Goal: Transaction & Acquisition: Purchase product/service

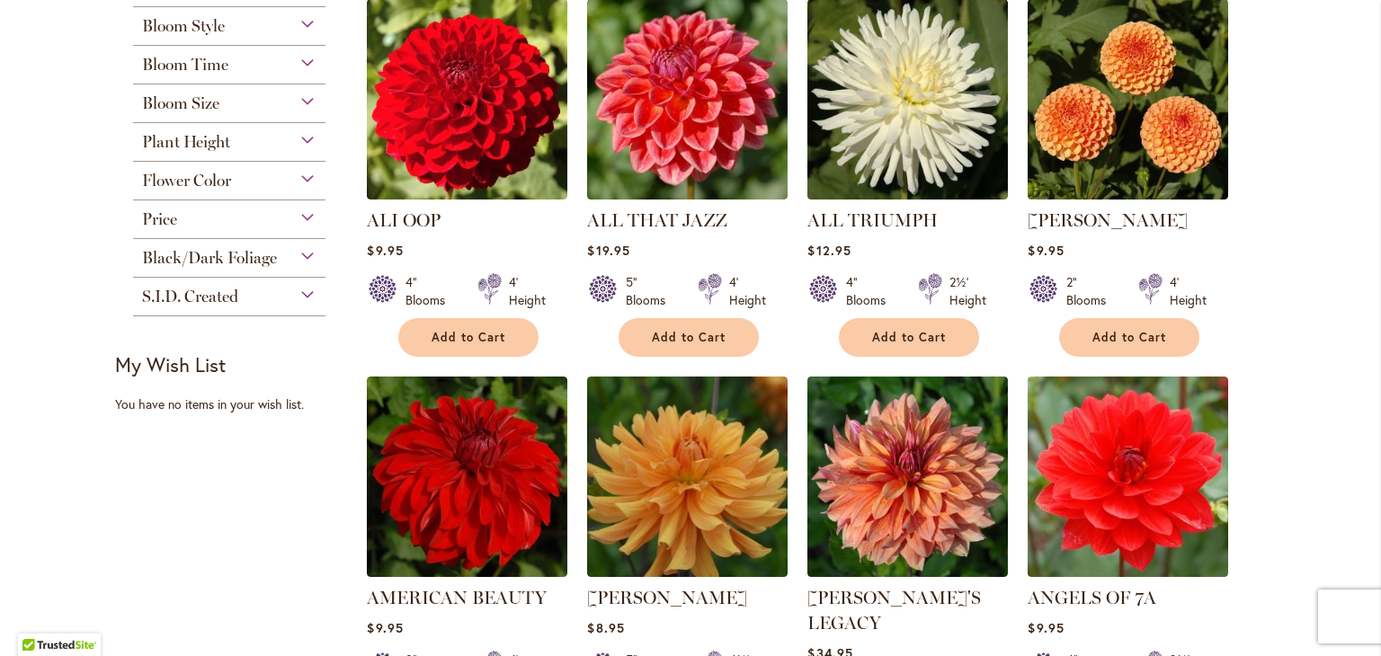
scroll to position [863, 0]
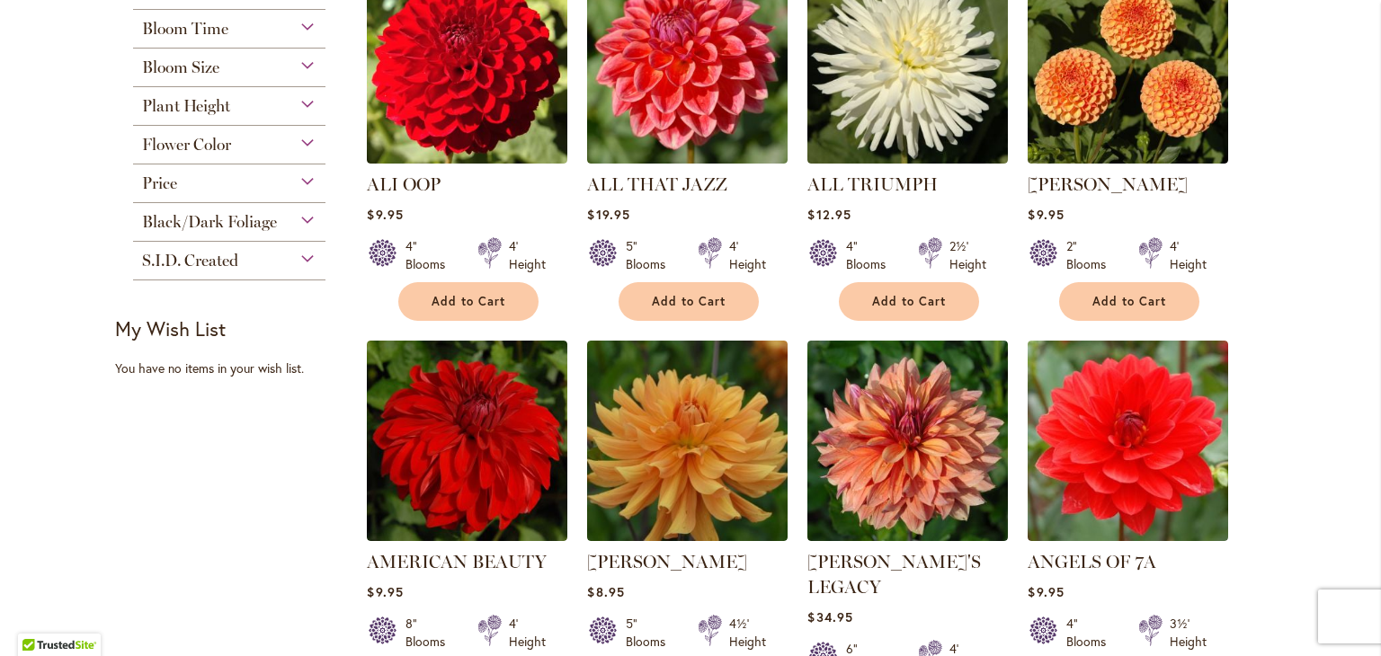
click at [165, 330] on strong "My Wish List" at bounding box center [170, 329] width 111 height 26
click at [119, 332] on strong "My Wish List" at bounding box center [170, 329] width 111 height 26
drag, startPoint x: 119, startPoint y: 332, endPoint x: 208, endPoint y: 342, distance: 89.5
click at [208, 342] on div "My Wish List" at bounding box center [235, 328] width 240 height 25
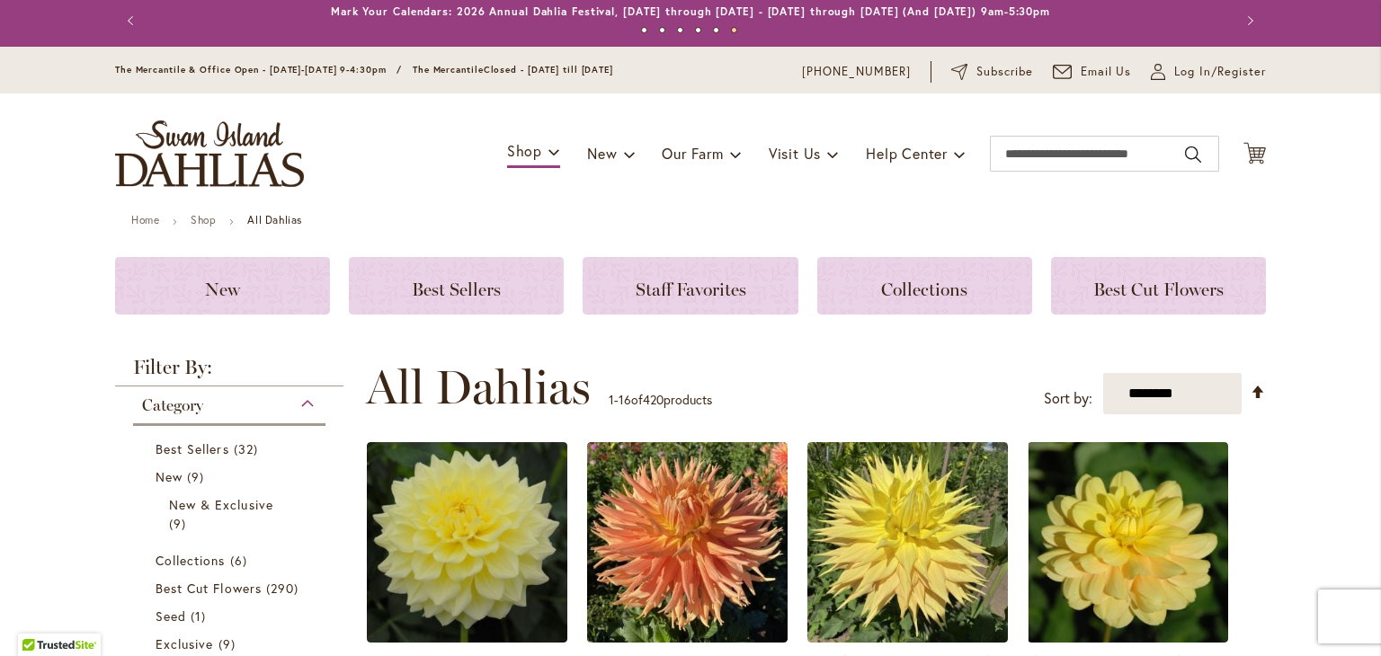
scroll to position [0, 0]
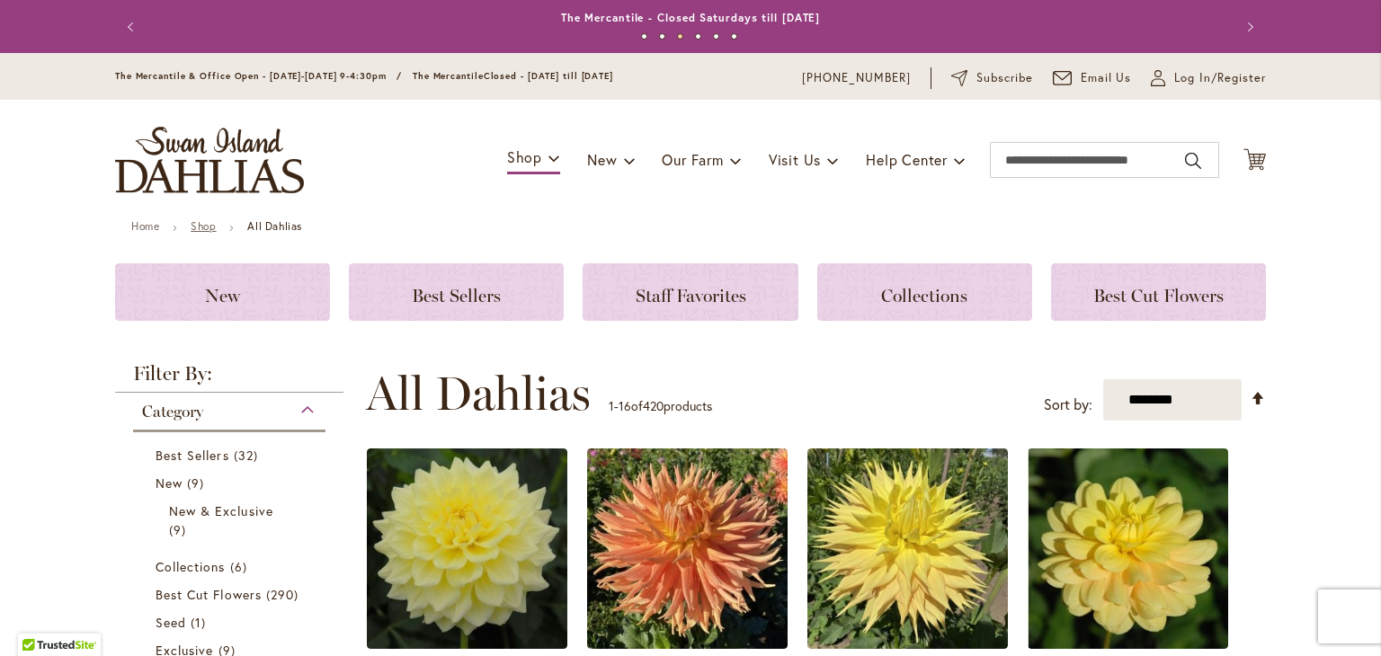
click at [194, 228] on link "Shop" at bounding box center [203, 225] width 25 height 13
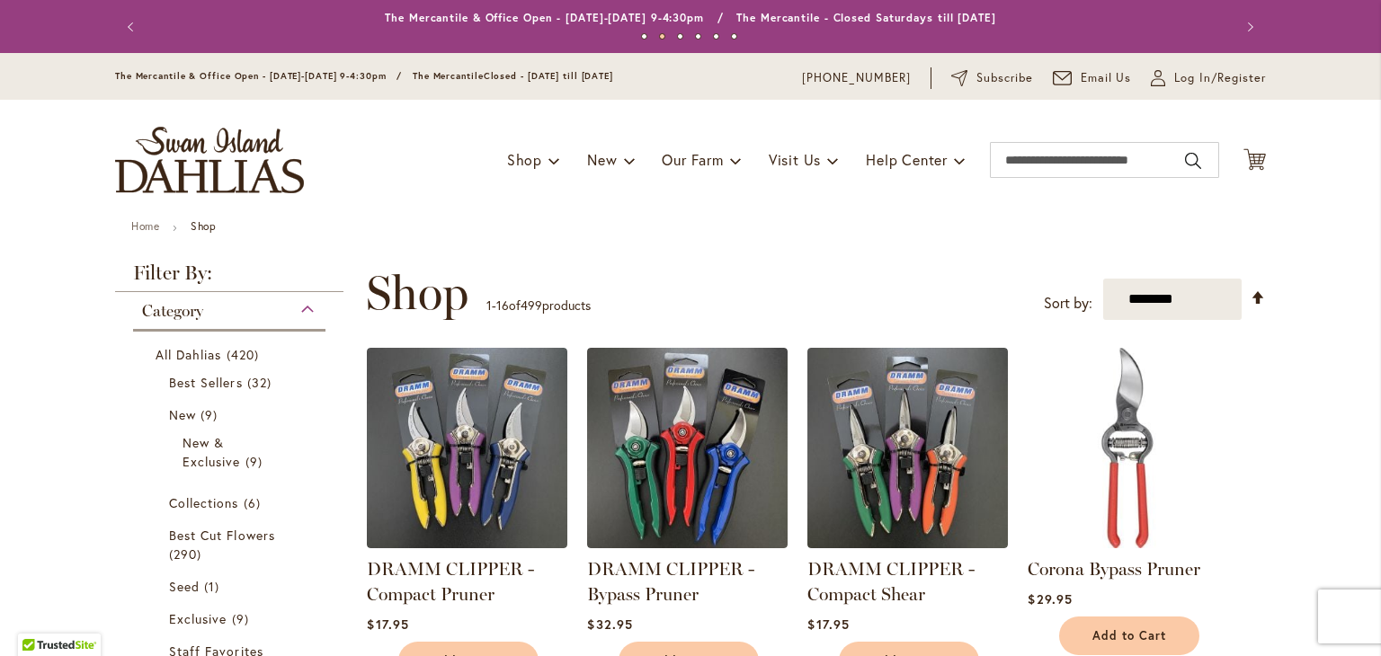
click at [155, 310] on span "Category" at bounding box center [172, 311] width 61 height 20
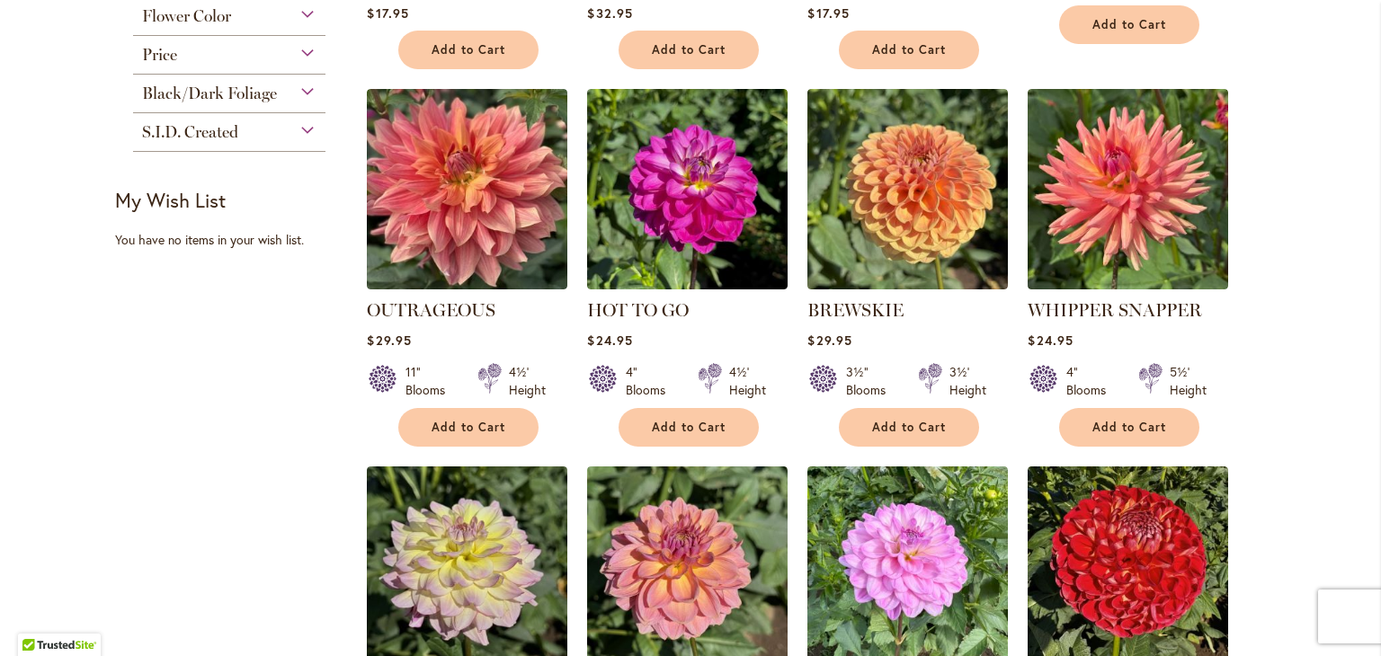
scroll to position [647, 0]
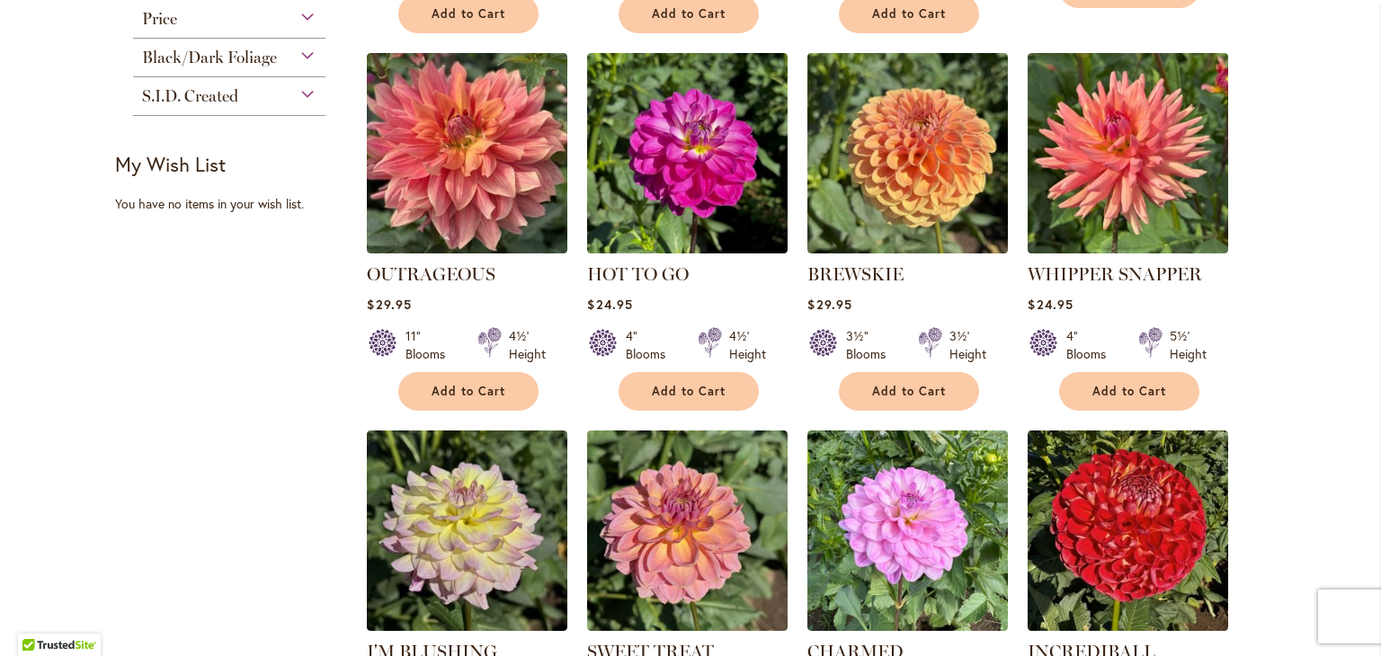
click at [164, 173] on strong "My Wish List" at bounding box center [170, 164] width 111 height 26
click at [203, 205] on div "You have no items in your wish list." at bounding box center [235, 204] width 240 height 18
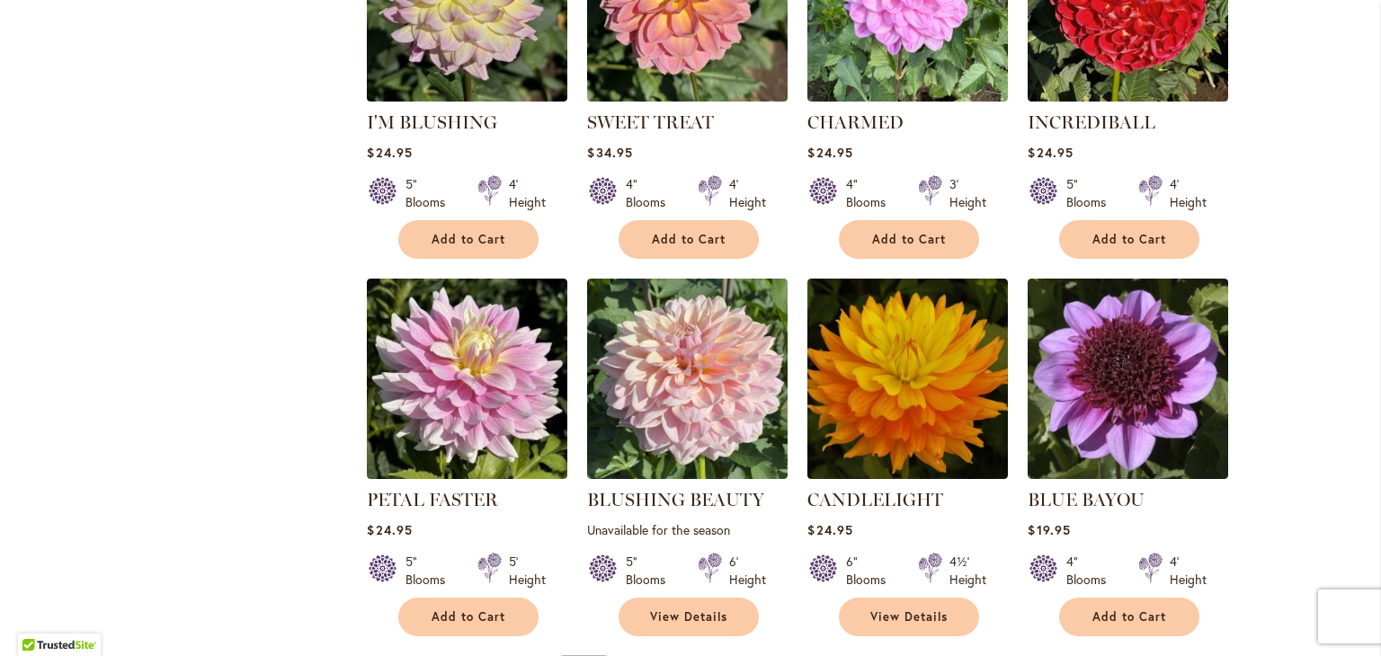
scroll to position [1176, 0]
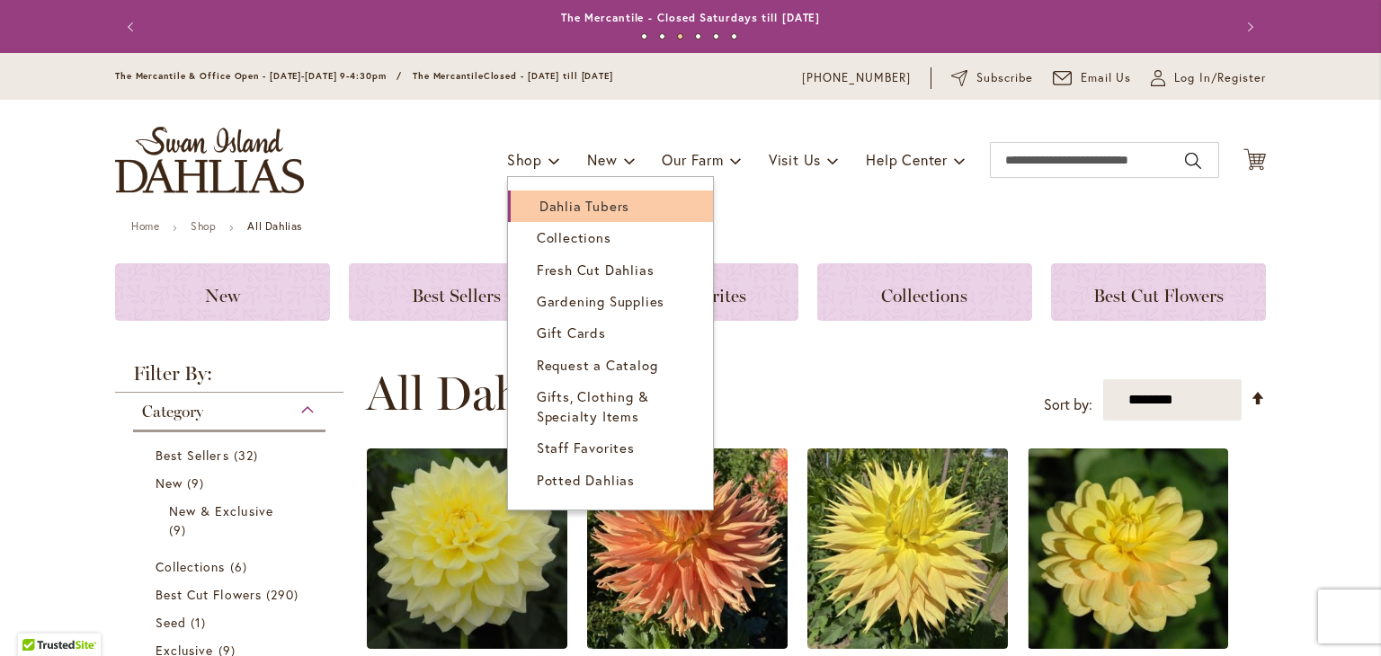
click at [542, 204] on span "Dahlia Tubers" at bounding box center [584, 206] width 90 height 18
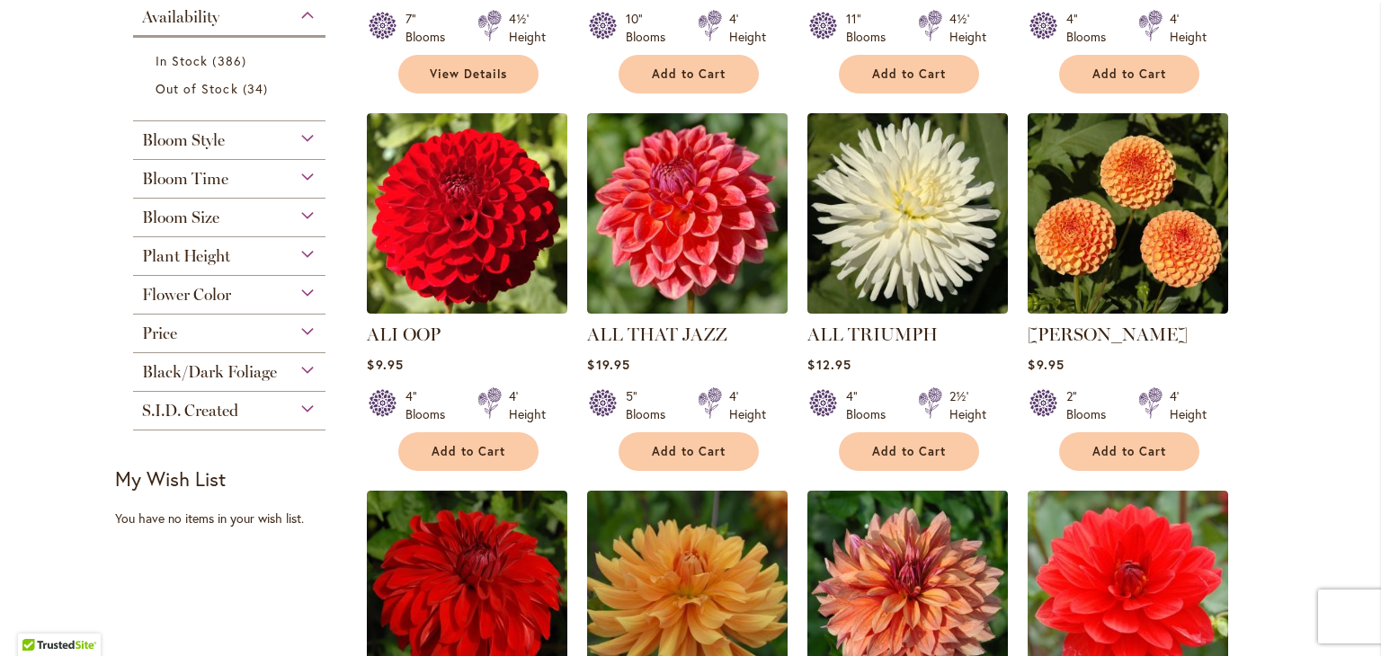
scroll to position [717, 0]
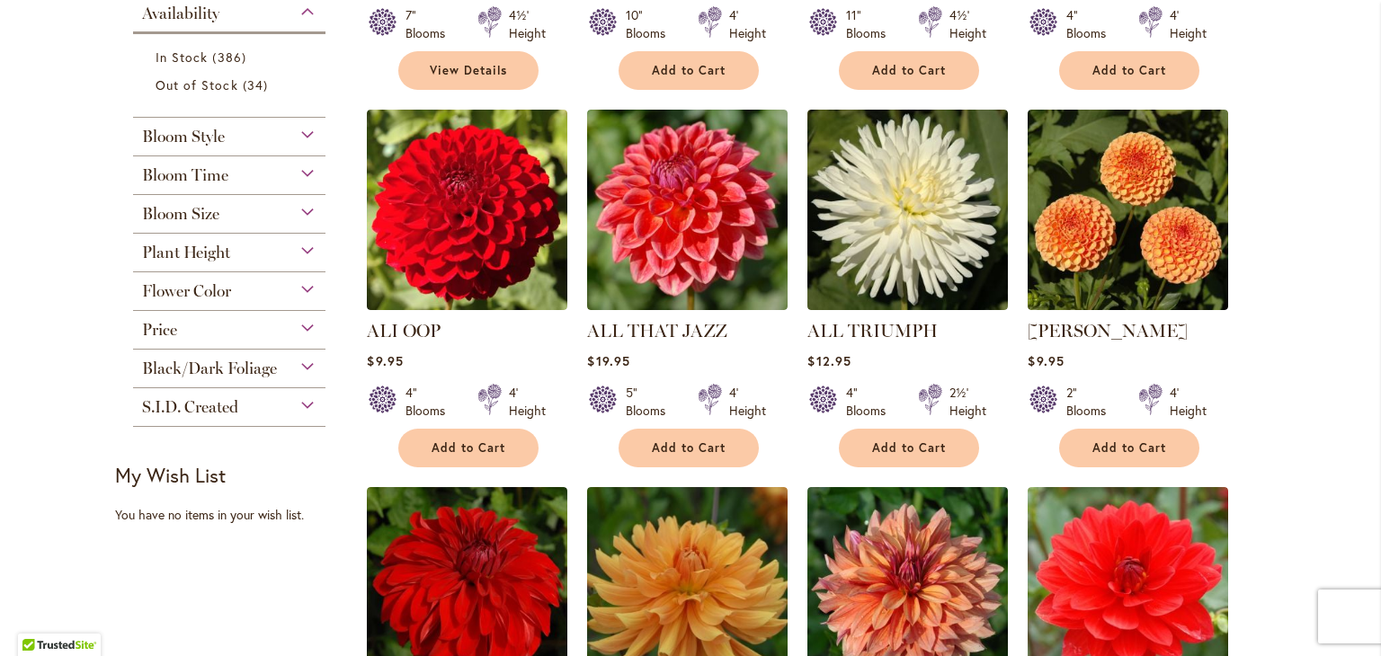
click at [162, 474] on strong "My Wish List" at bounding box center [170, 475] width 111 height 26
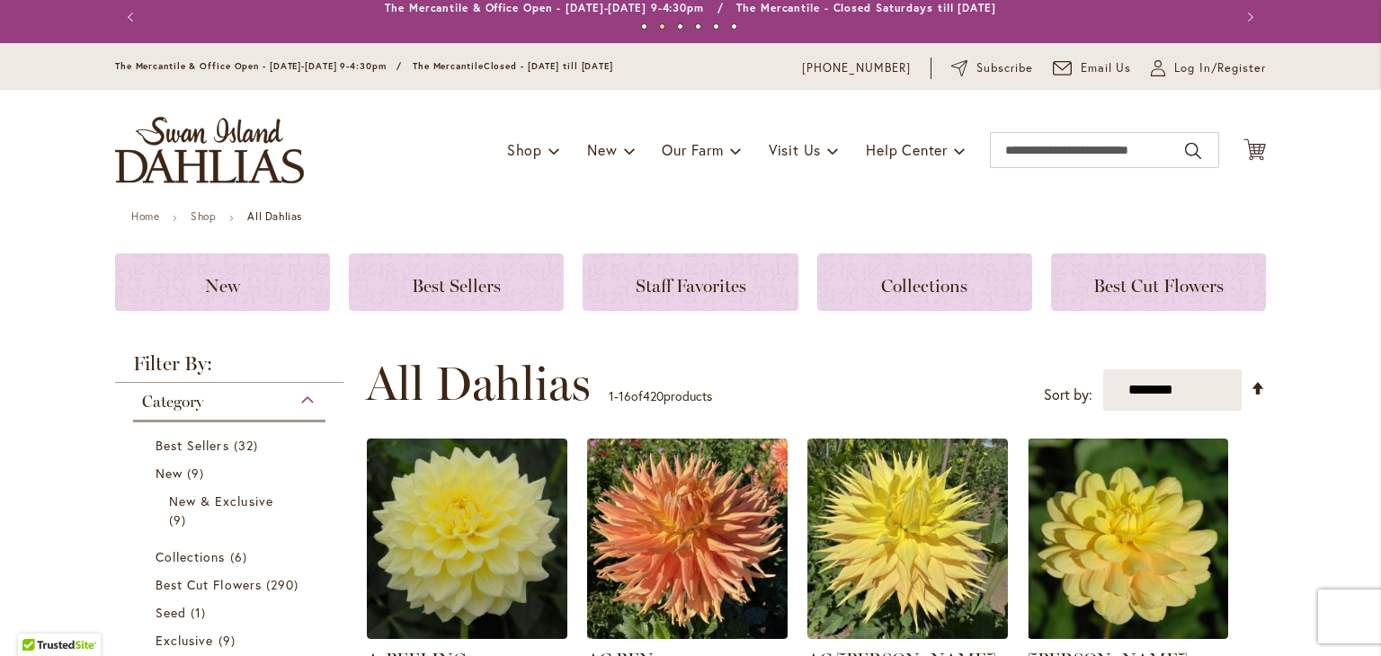
scroll to position [0, 0]
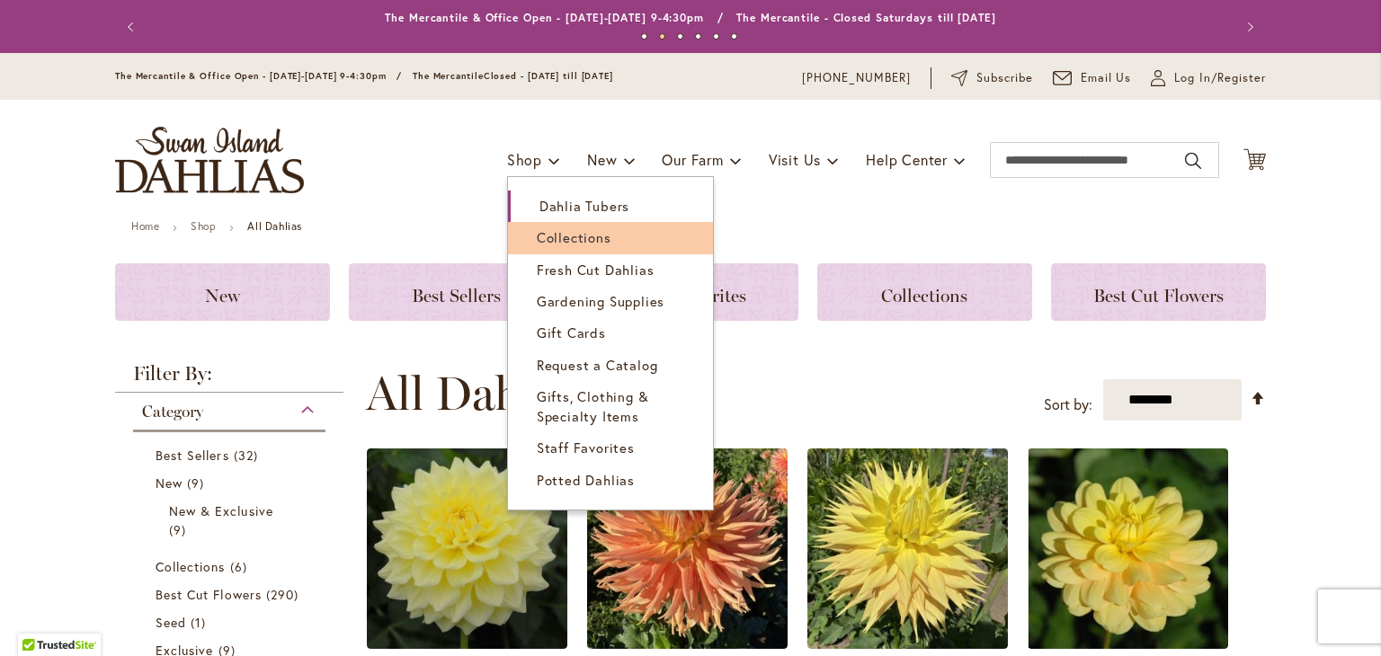
click at [537, 236] on span "Collections" at bounding box center [574, 237] width 75 height 18
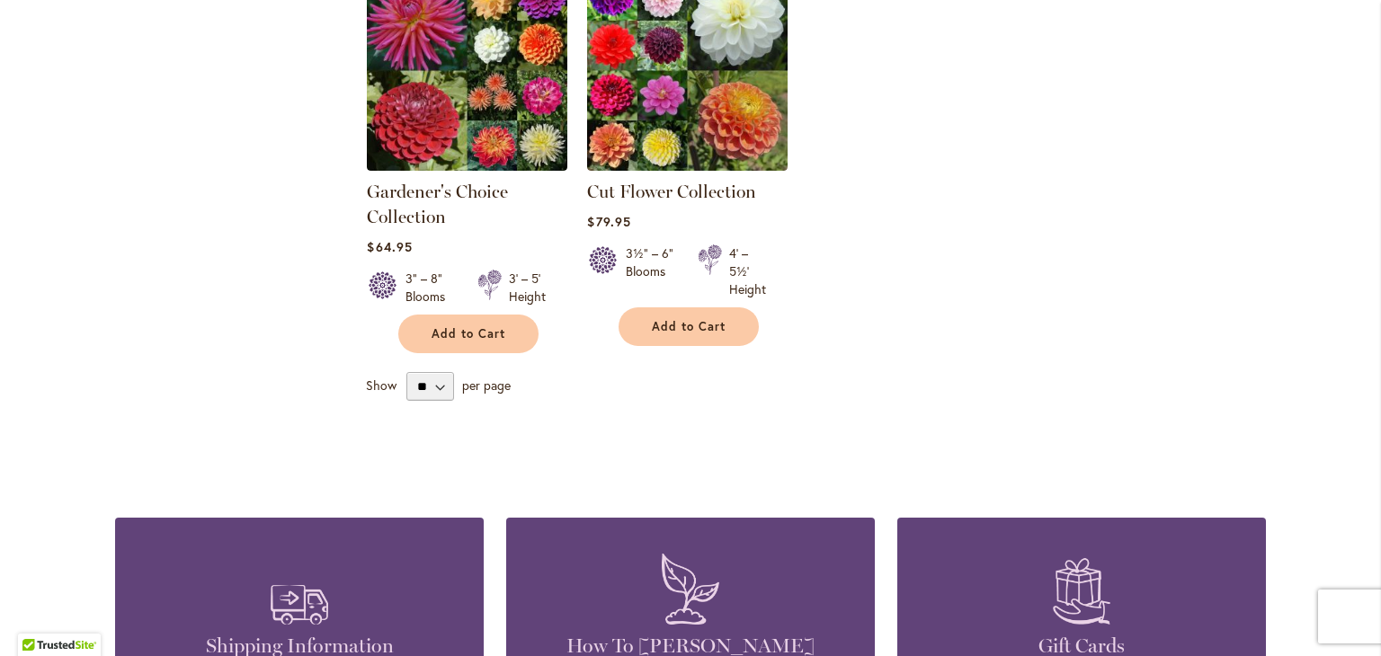
scroll to position [811, 0]
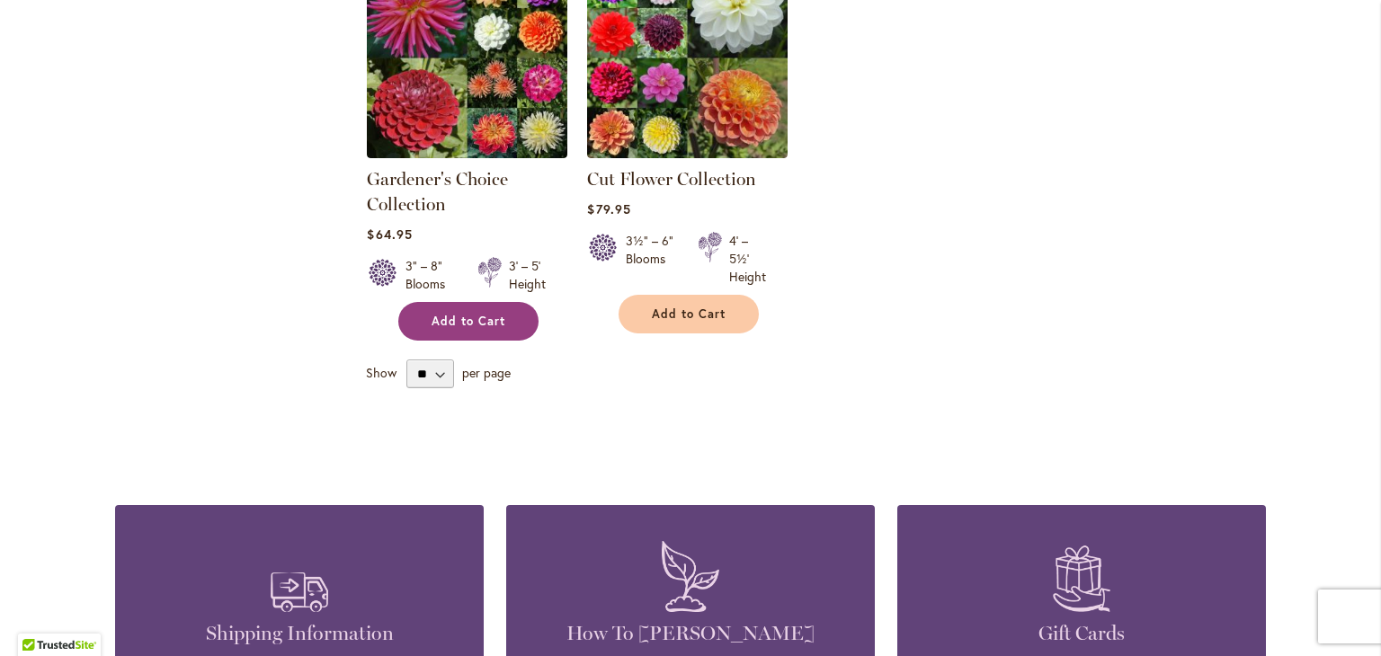
click at [436, 316] on span "Add to Cart" at bounding box center [469, 321] width 74 height 15
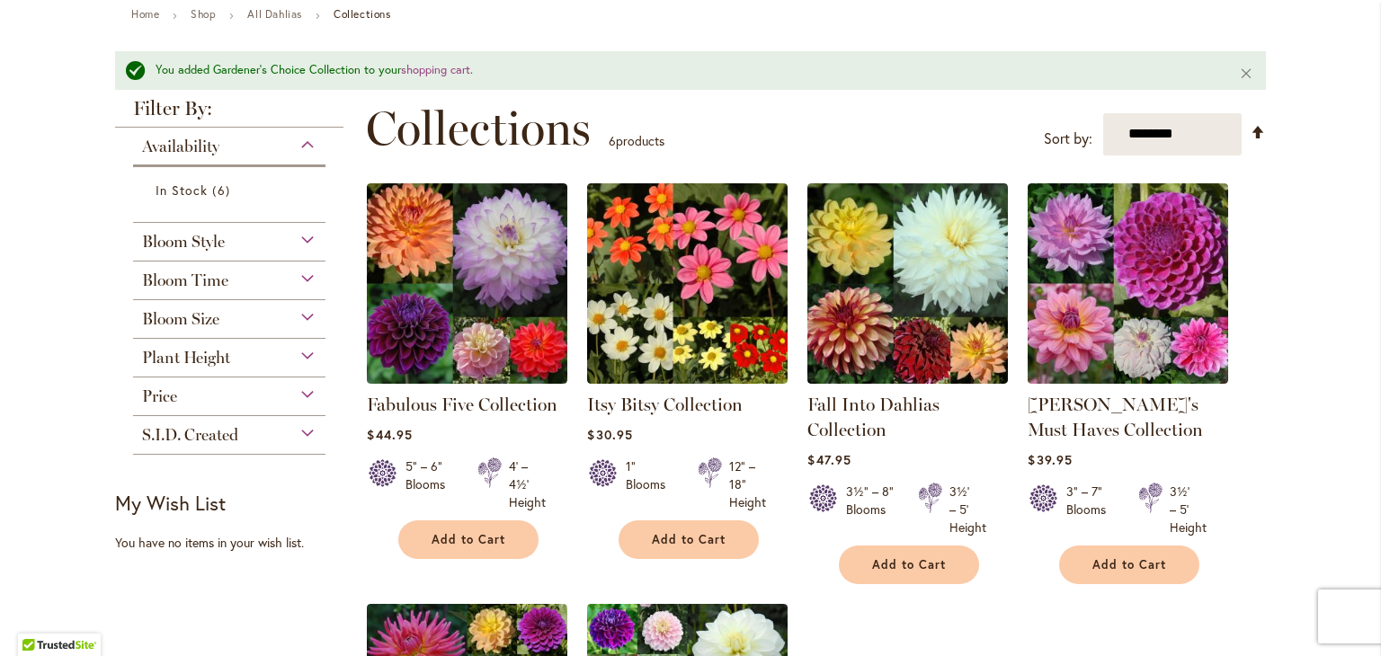
scroll to position [205, 0]
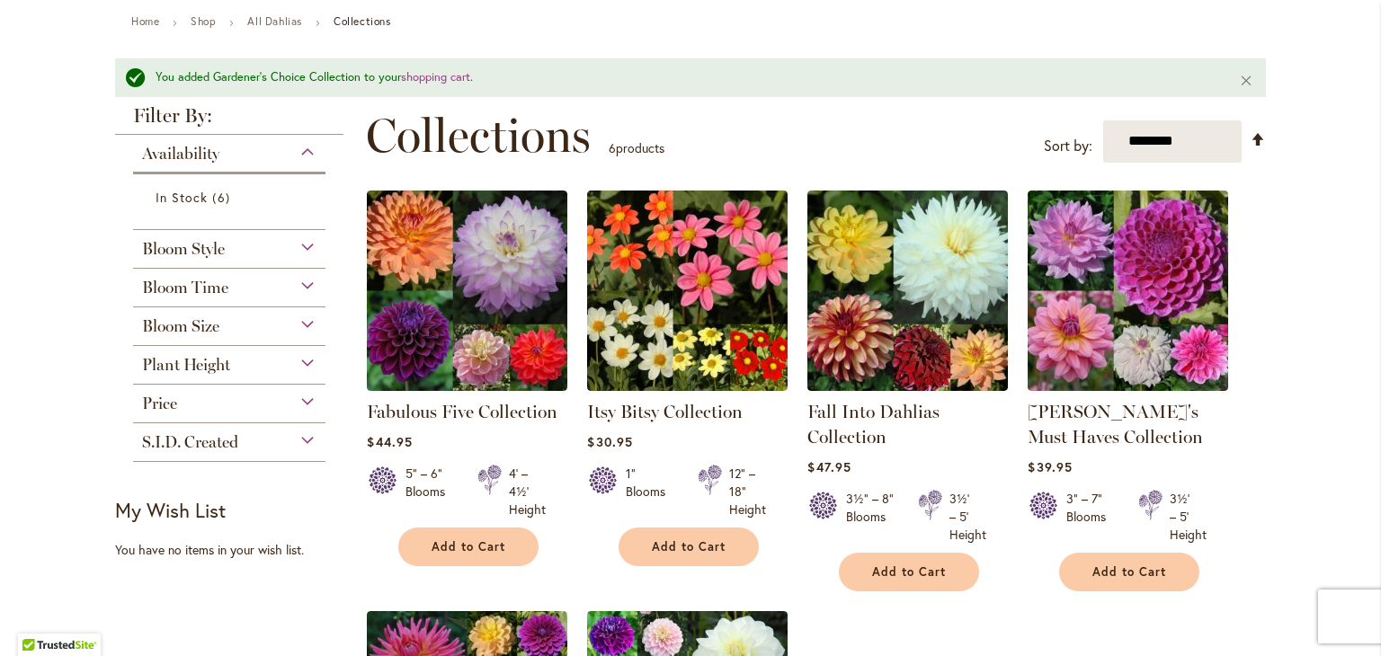
click at [148, 434] on span "S.I.D. Created" at bounding box center [190, 442] width 96 height 20
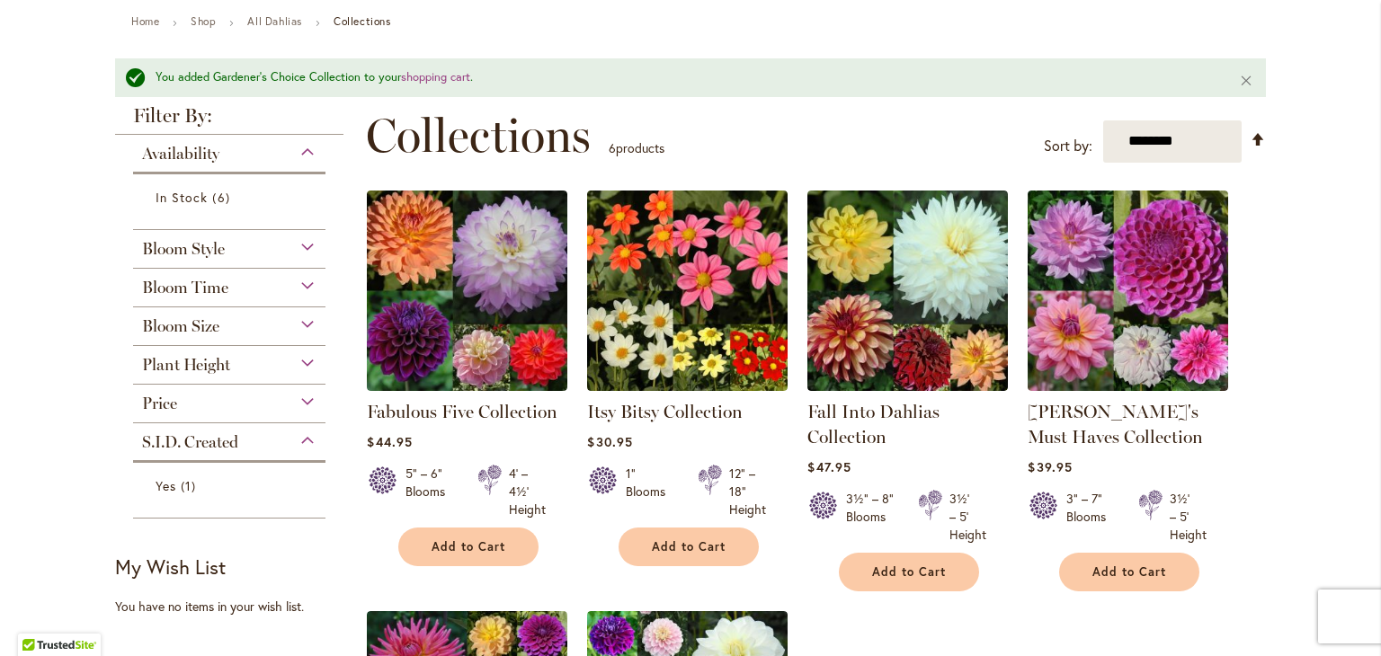
click at [153, 440] on span "S.I.D. Created" at bounding box center [190, 442] width 96 height 20
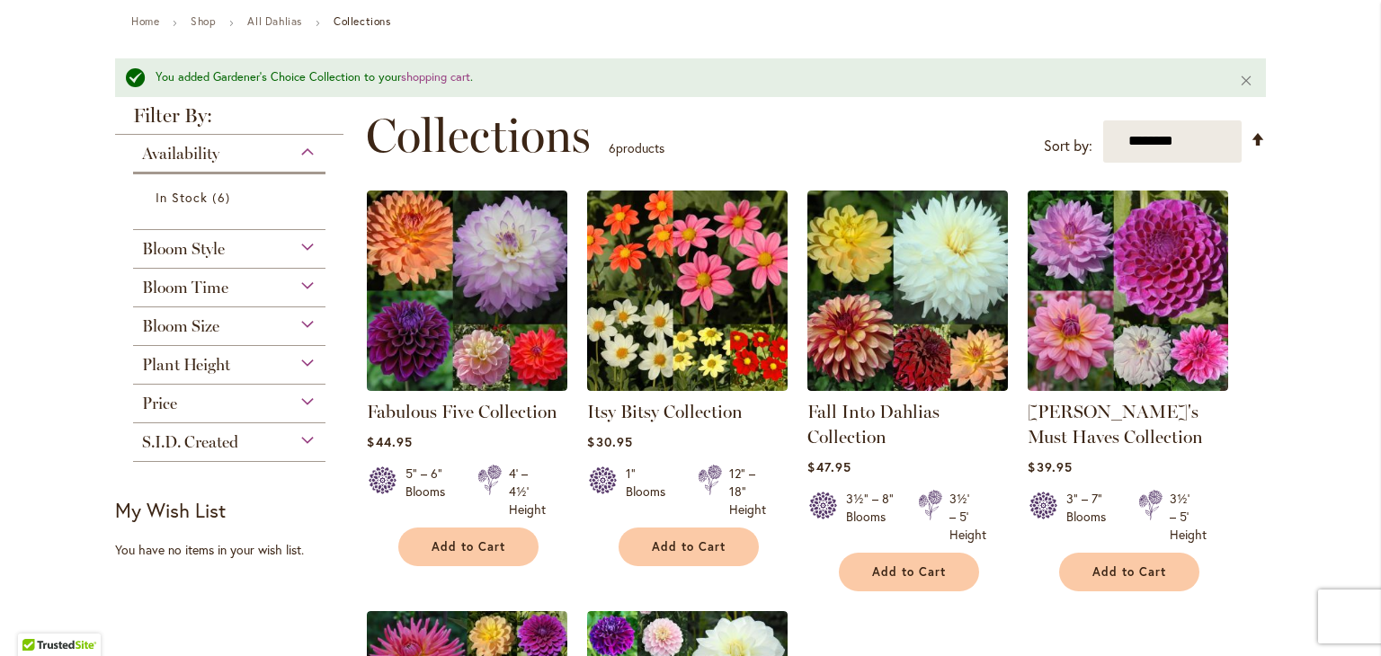
click at [153, 440] on span "S.I.D. Created" at bounding box center [190, 442] width 96 height 20
